Goal: Book appointment/travel/reservation

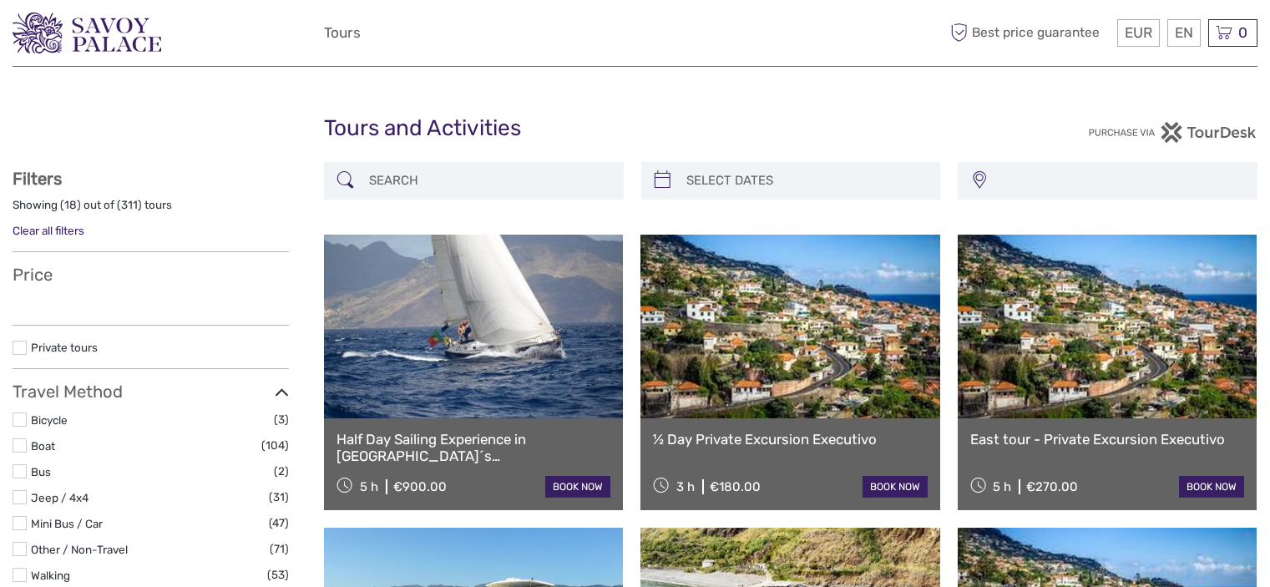
select select
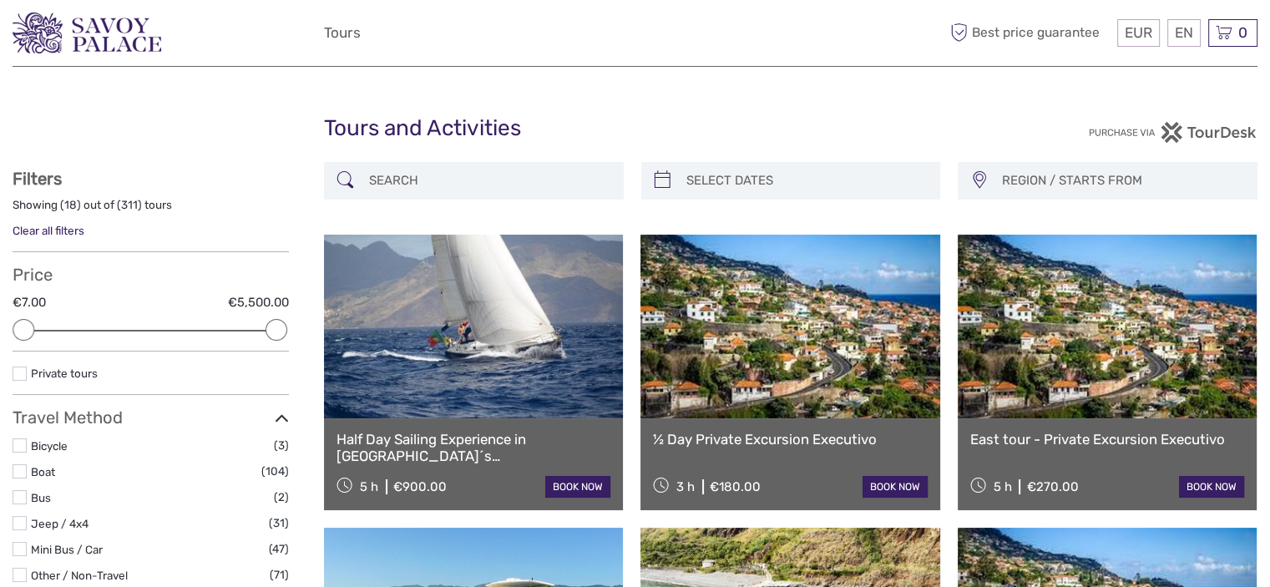
click at [461, 185] on input "search" at bounding box center [488, 180] width 253 height 29
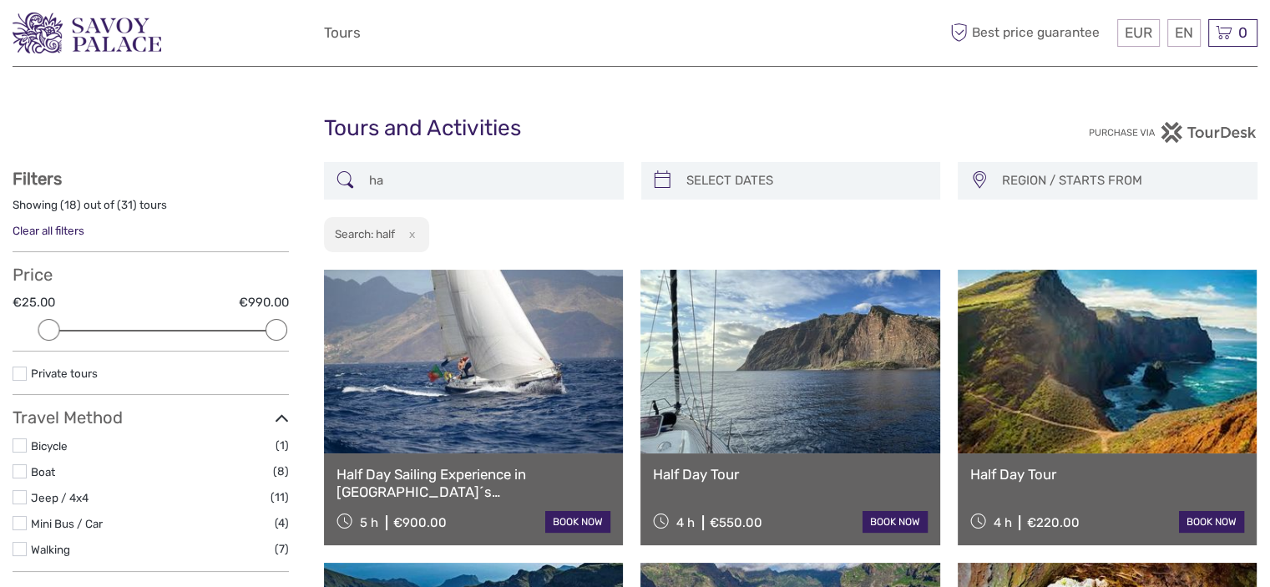
type input "h"
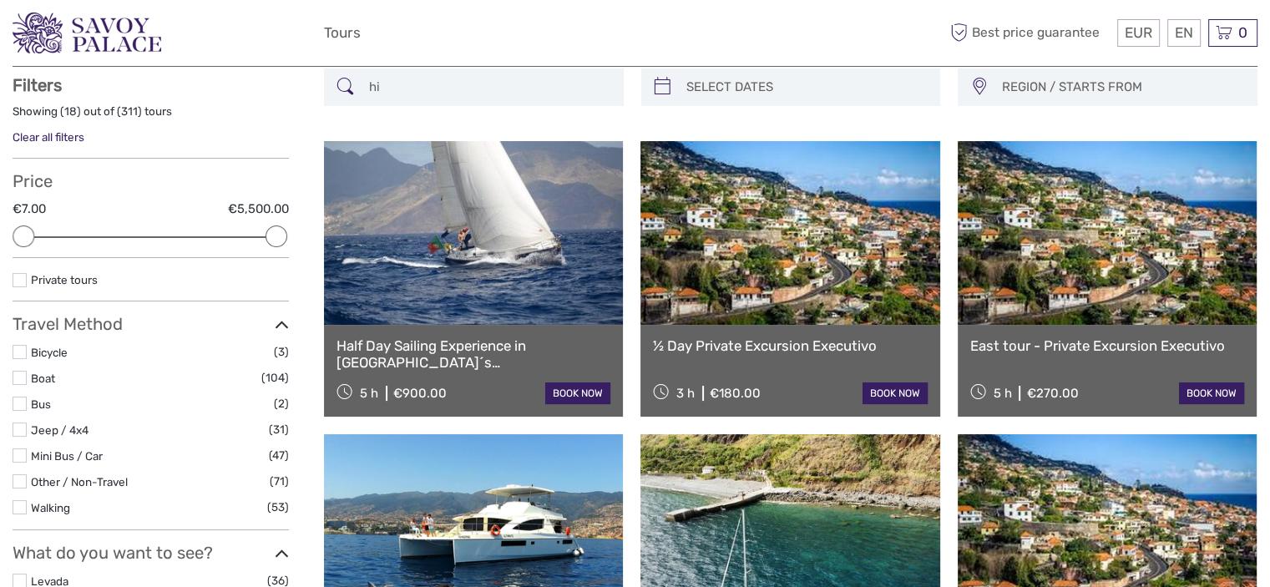
scroll to position [94, 0]
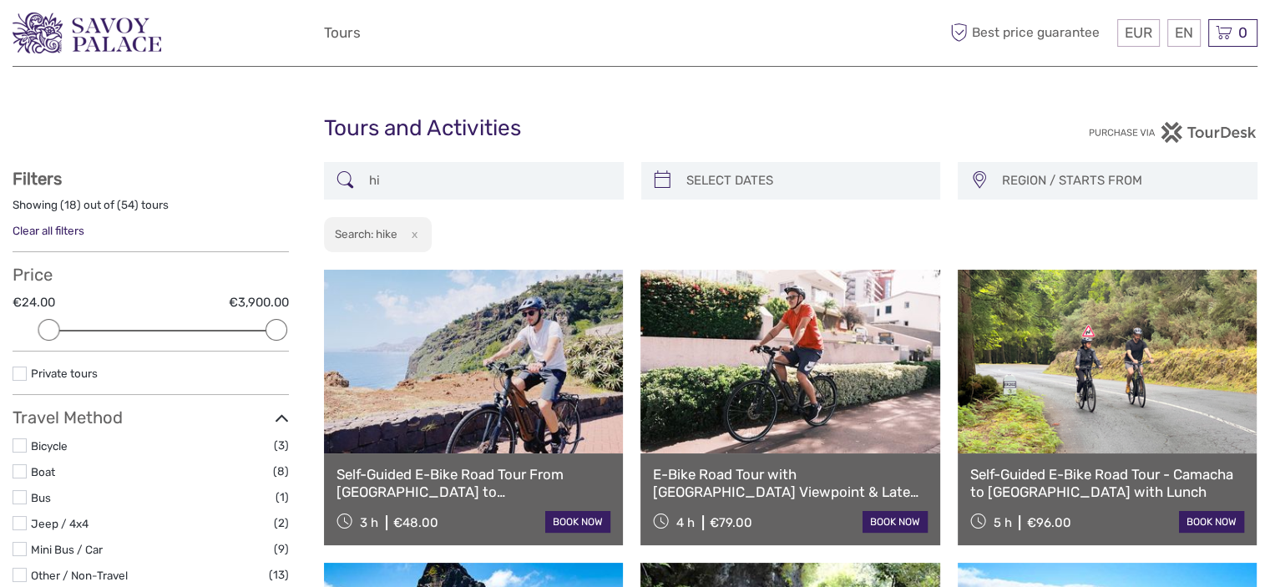
type input "h"
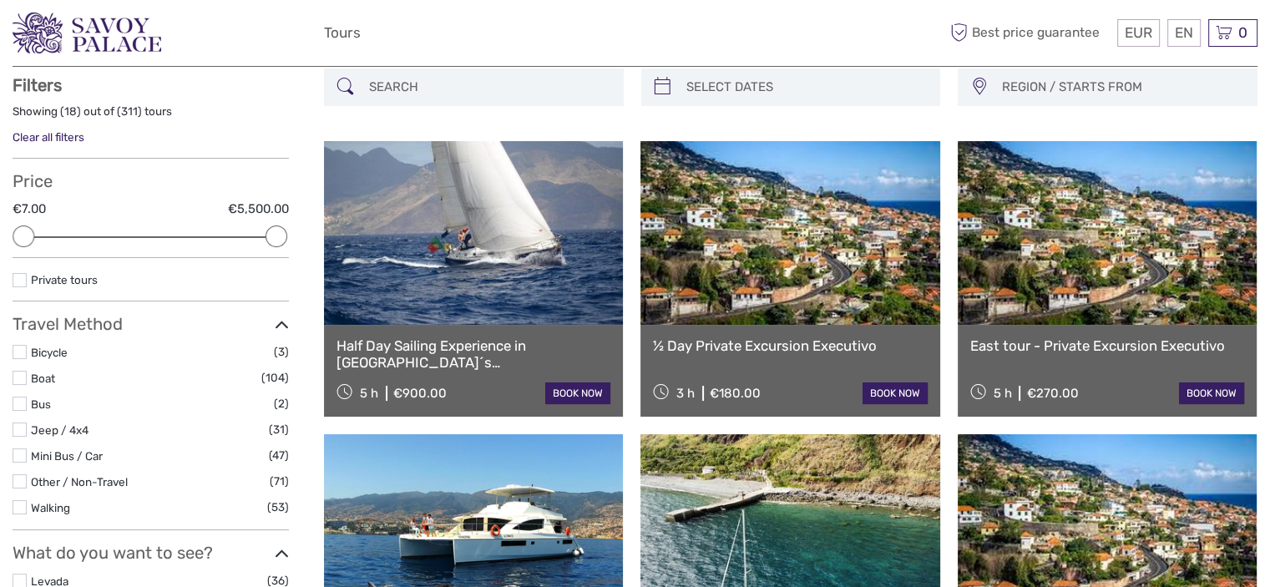
scroll to position [94, 0]
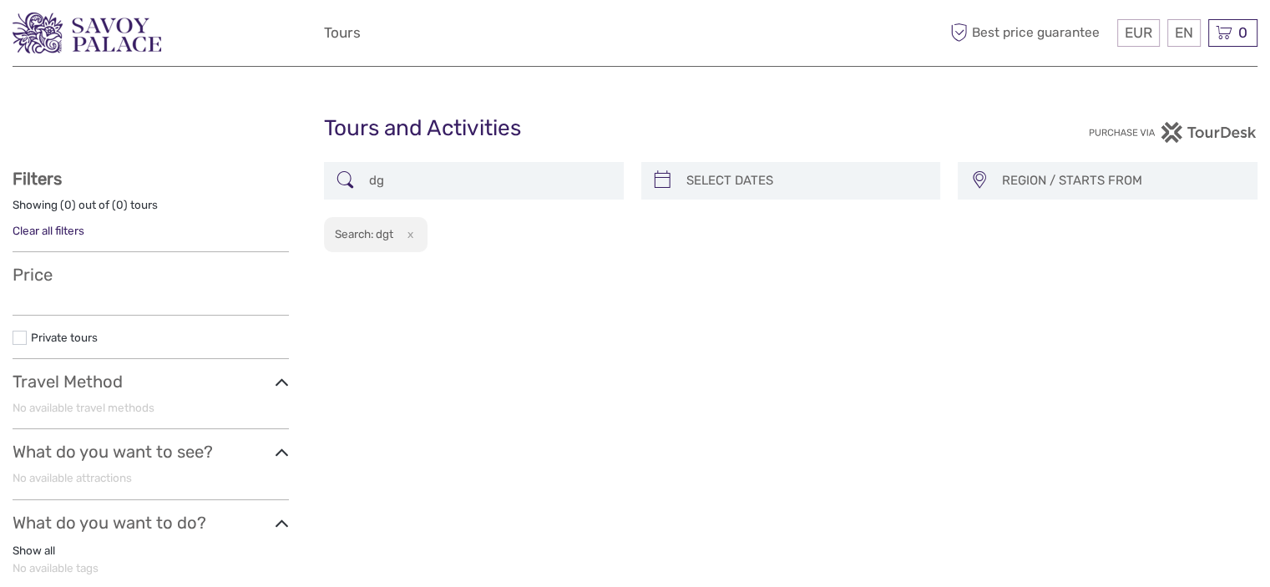
type input "d"
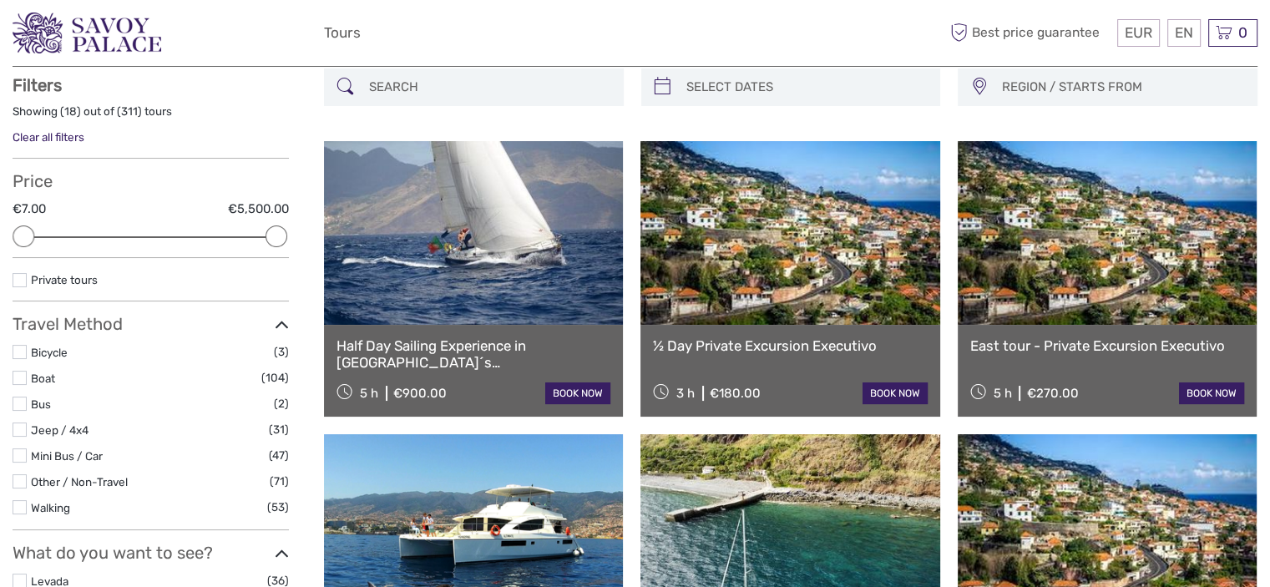
scroll to position [94, 0]
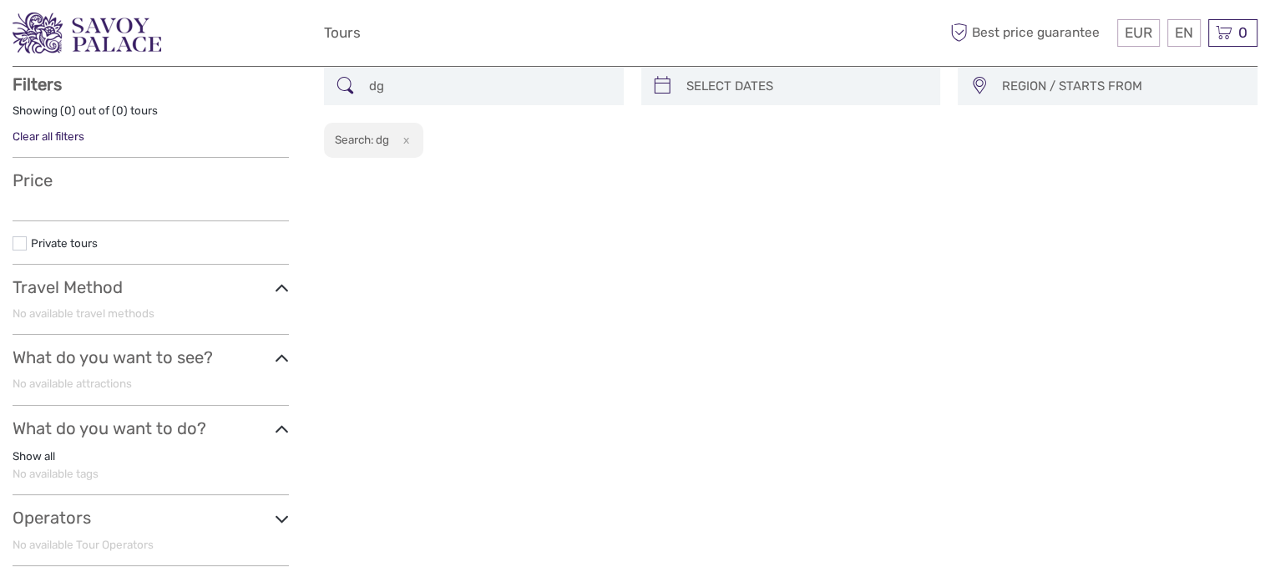
type input "d"
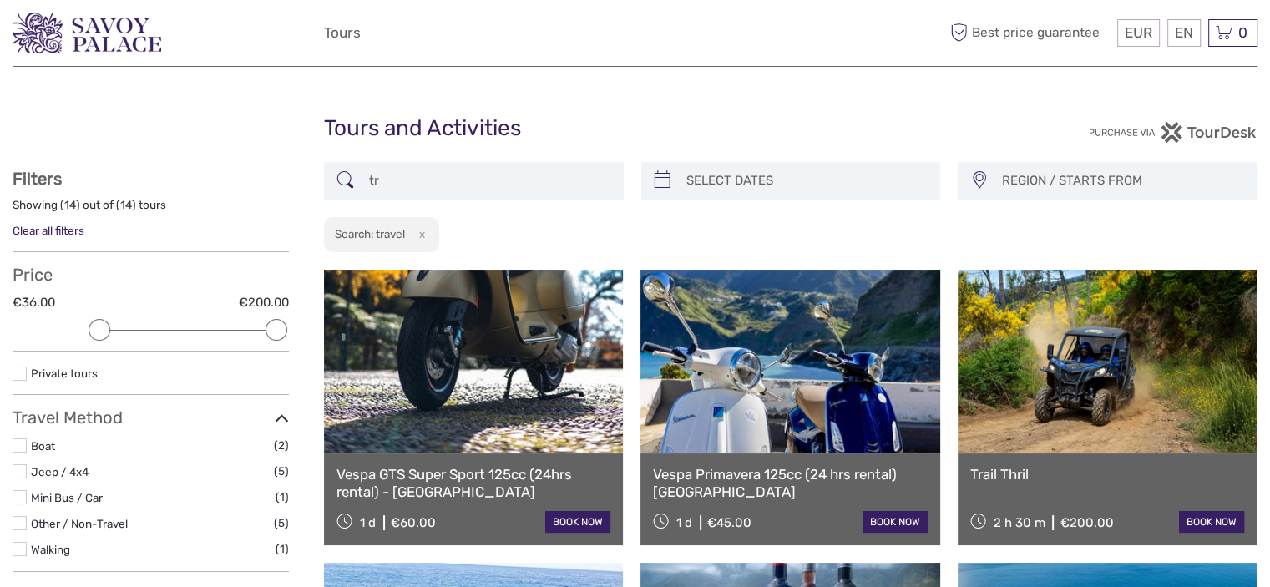
type input "t"
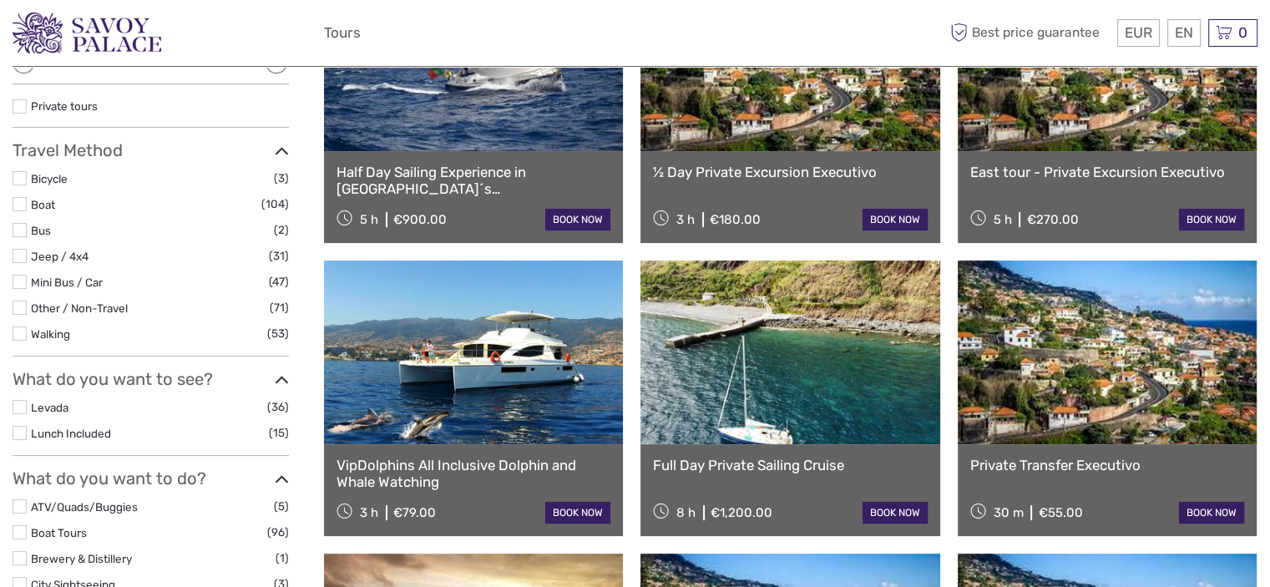
scroll to position [307, 0]
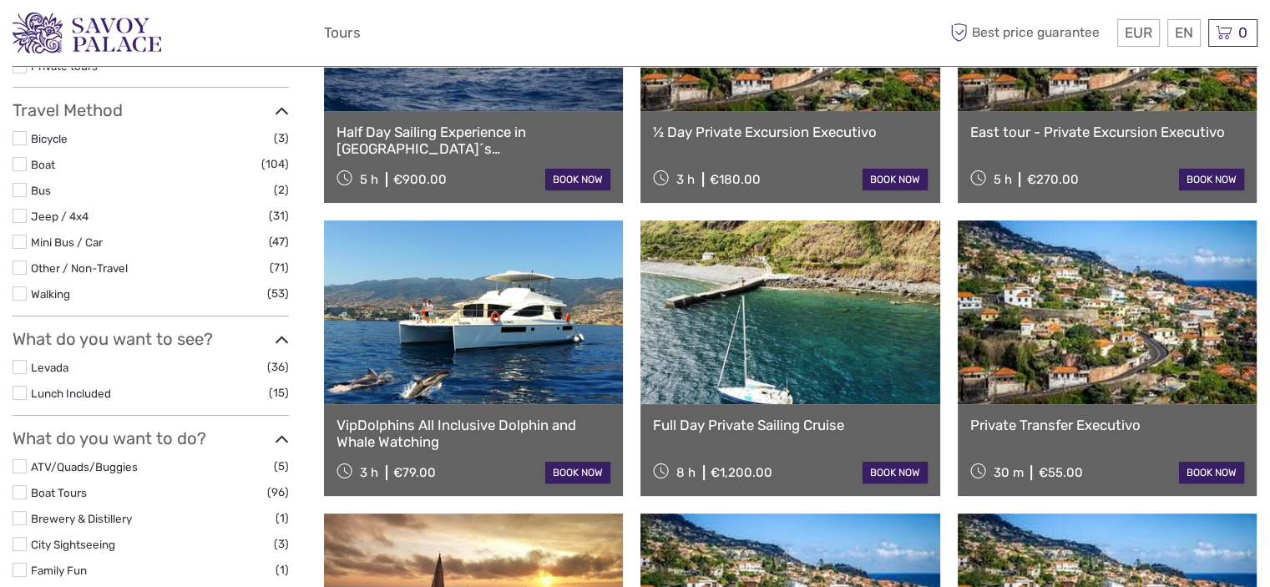
click at [25, 365] on label at bounding box center [20, 367] width 14 height 14
click at [0, 0] on input "checkbox" at bounding box center [0, 0] width 0 height 0
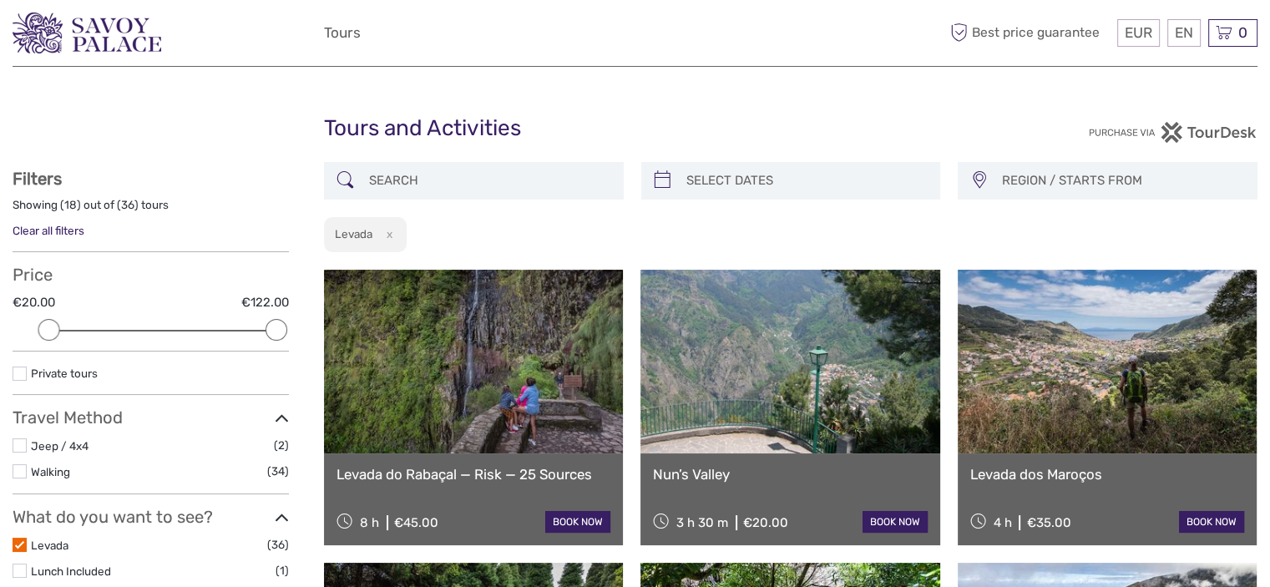
click at [220, 152] on div "Tours and Activities Tours and Activities" at bounding box center [635, 135] width 1245 height 53
click at [387, 232] on button "x" at bounding box center [386, 234] width 23 height 18
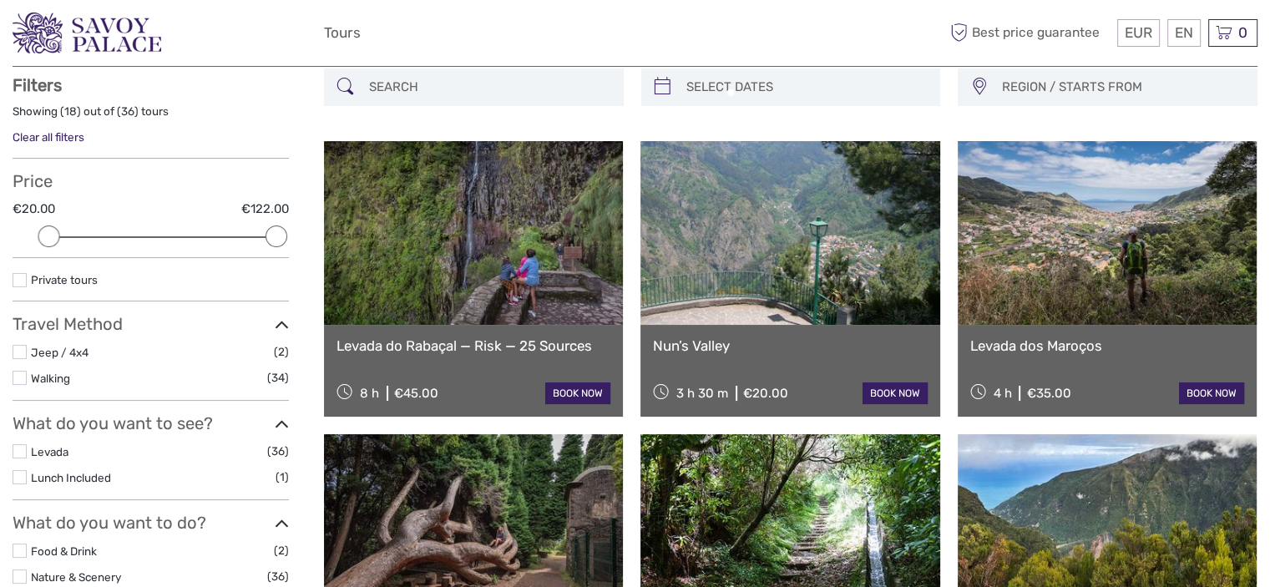
scroll to position [94, 0]
